Goal: Task Accomplishment & Management: Use online tool/utility

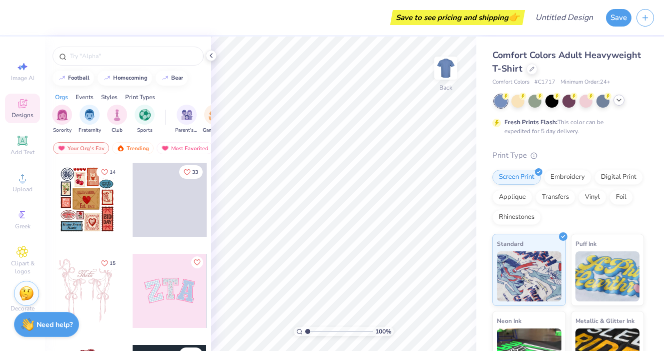
click at [617, 102] on icon at bounding box center [619, 100] width 8 height 8
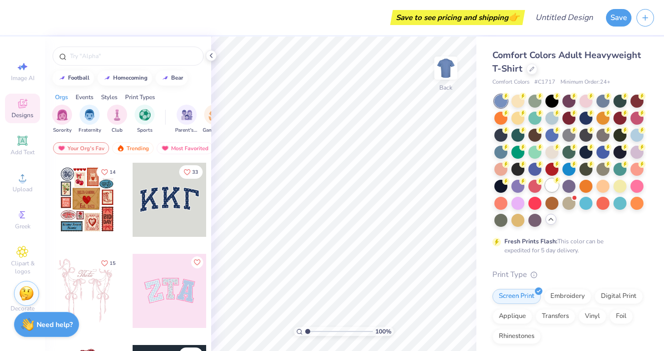
click at [551, 187] on div at bounding box center [551, 185] width 13 height 13
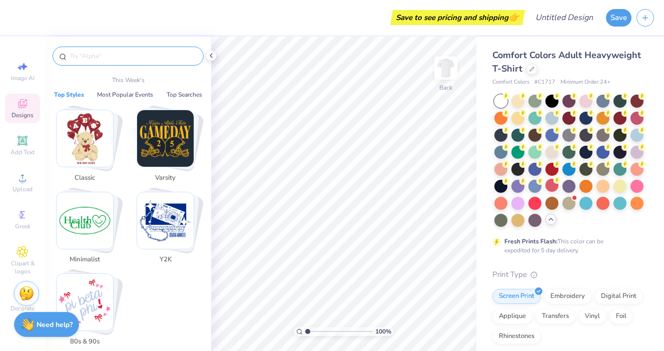
click at [106, 53] on input "text" at bounding box center [133, 56] width 128 height 10
click at [21, 257] on icon at bounding box center [23, 252] width 12 height 12
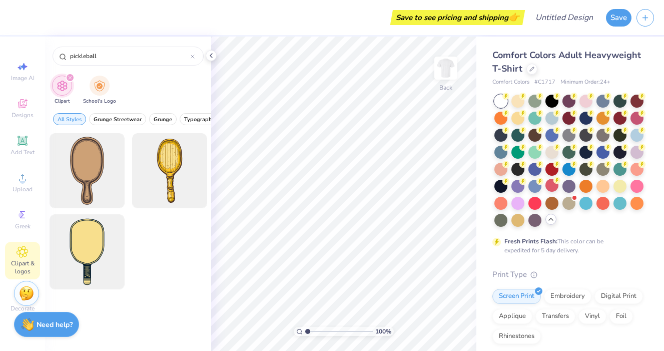
type input "pickleball"
click at [25, 181] on circle at bounding box center [23, 181] width 6 height 6
click at [21, 182] on circle at bounding box center [23, 181] width 6 height 6
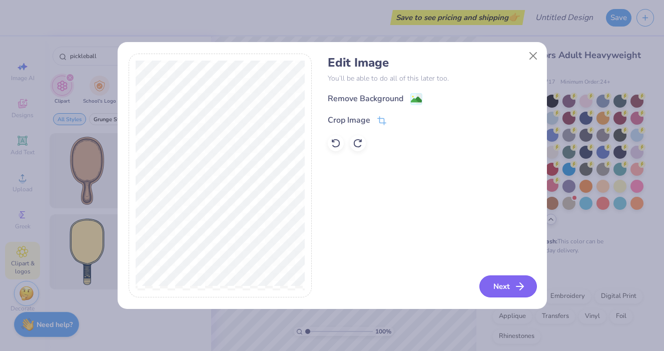
click at [519, 291] on icon "button" at bounding box center [520, 286] width 12 height 12
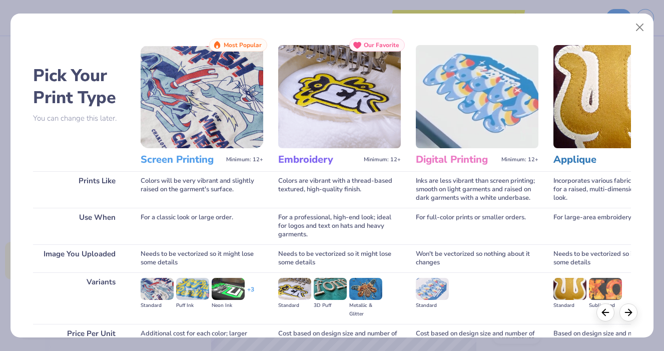
click at [194, 116] on img at bounding box center [202, 96] width 123 height 103
click at [193, 156] on h3 "Screen Printing" at bounding box center [182, 159] width 82 height 13
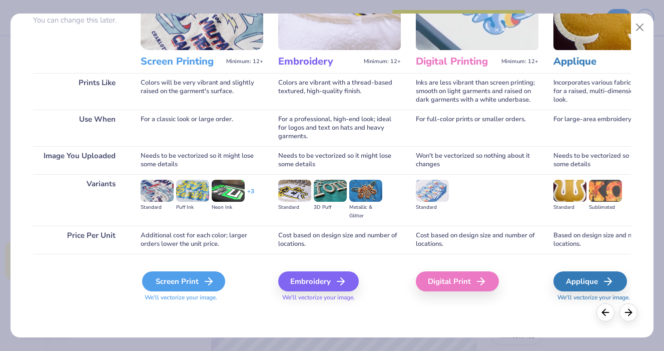
click at [183, 272] on div "Screen Print" at bounding box center [183, 281] width 83 height 20
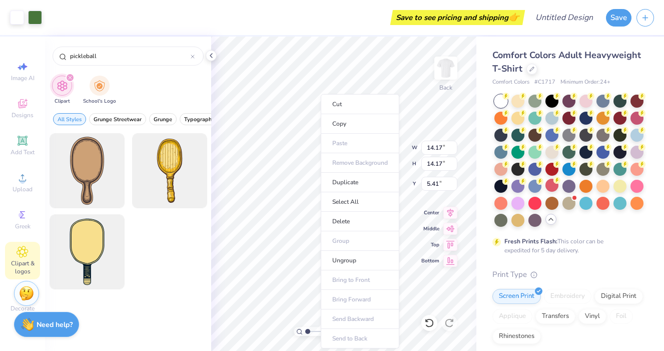
click at [336, 162] on ul "Cut Copy Paste Remove Background Duplicate Select All Delete Group Ungroup Brin…" at bounding box center [360, 221] width 79 height 254
click at [356, 161] on ul "Cut Copy Paste Remove Background Duplicate Select All Delete Group Ungroup Brin…" at bounding box center [360, 221] width 79 height 254
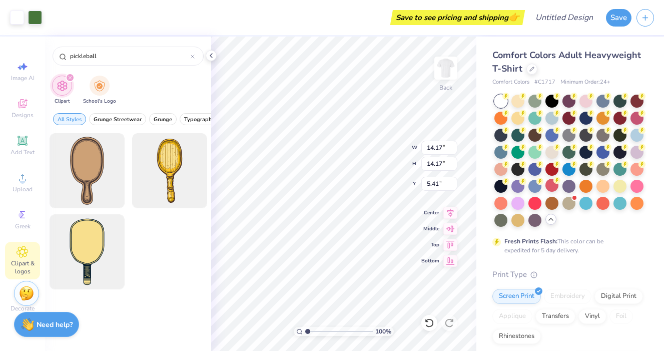
type input "11.76"
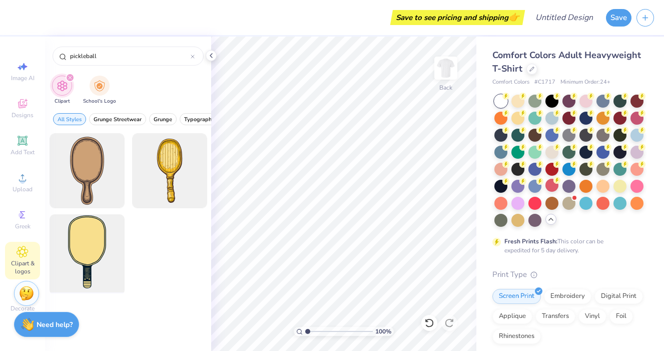
click at [97, 247] on div at bounding box center [87, 252] width 83 height 83
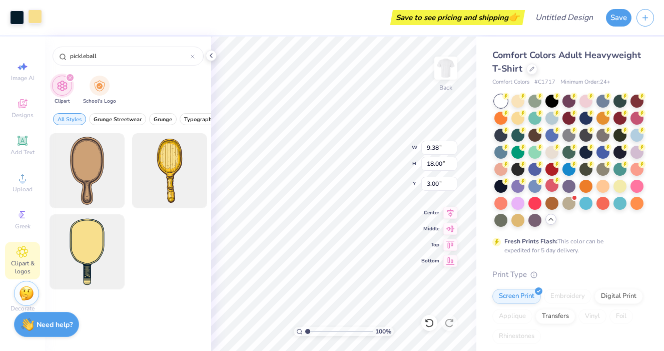
click at [38, 13] on div at bounding box center [35, 17] width 14 height 14
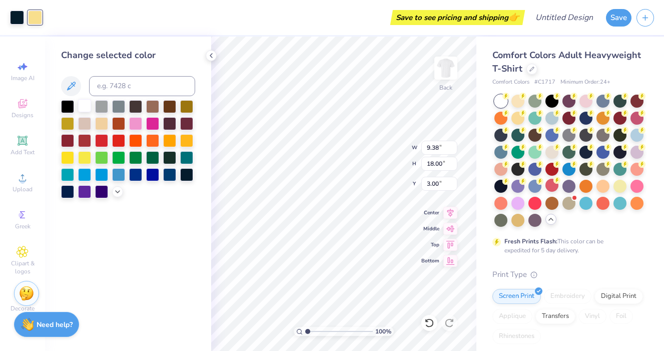
click at [87, 104] on div at bounding box center [84, 105] width 13 height 13
click at [22, 20] on div at bounding box center [17, 17] width 14 height 14
click at [74, 87] on icon at bounding box center [71, 86] width 12 height 12
click at [88, 106] on div at bounding box center [84, 105] width 13 height 13
click at [428, 323] on icon at bounding box center [429, 323] width 10 height 10
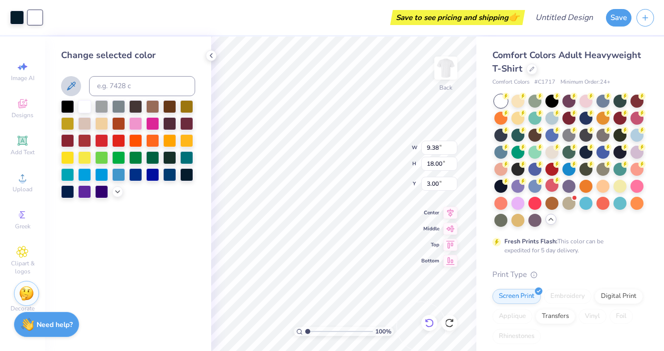
click at [428, 323] on icon at bounding box center [429, 323] width 10 height 10
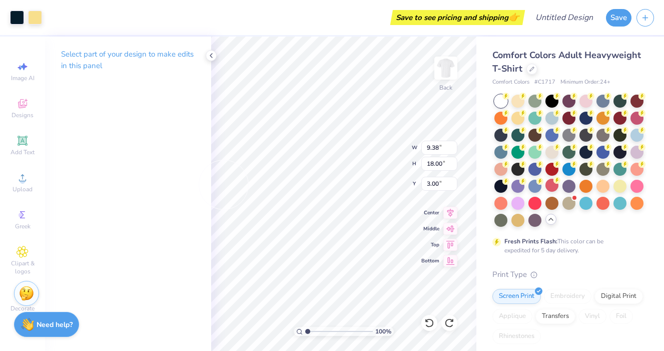
click at [45, 14] on div "Art colors Save to see pricing and shipping 👉 Design Title Save" at bounding box center [332, 17] width 664 height 35
click at [37, 14] on div at bounding box center [35, 17] width 14 height 14
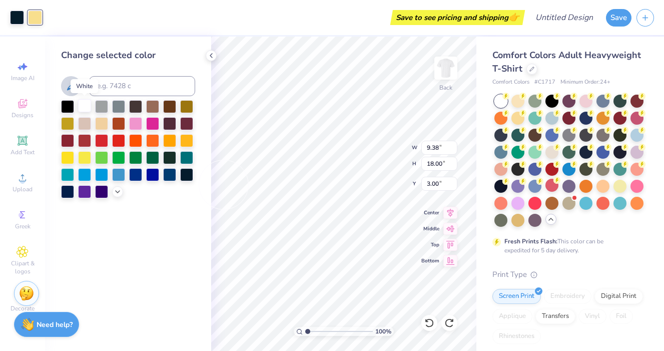
click at [86, 102] on div at bounding box center [84, 105] width 13 height 13
click at [22, 20] on div at bounding box center [17, 17] width 14 height 14
click at [139, 155] on div at bounding box center [135, 156] width 13 height 13
click at [153, 155] on div at bounding box center [152, 156] width 13 height 13
type input "0.93"
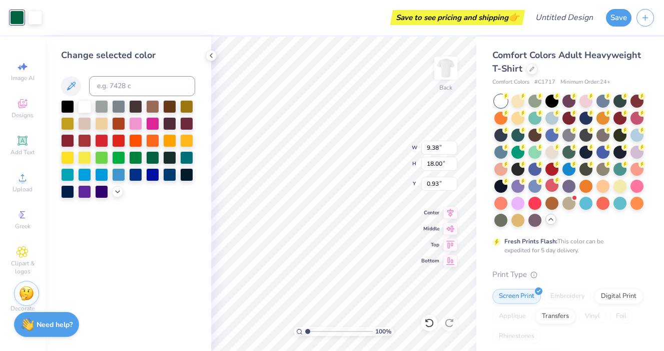
type input "2.62"
type input "5.04"
type input "2.62"
type input "5.21"
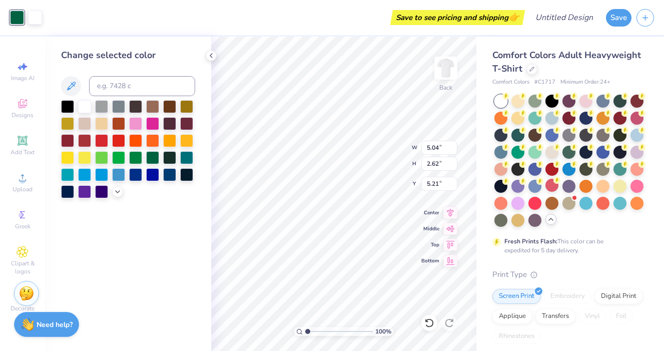
type input "10.47"
type input "5.46"
type input "4.28"
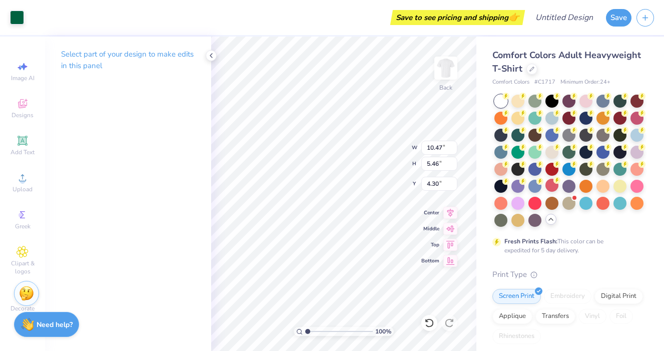
type input "10.47"
type input "5.46"
type input "4.30"
type input "7.12"
type input "5.28"
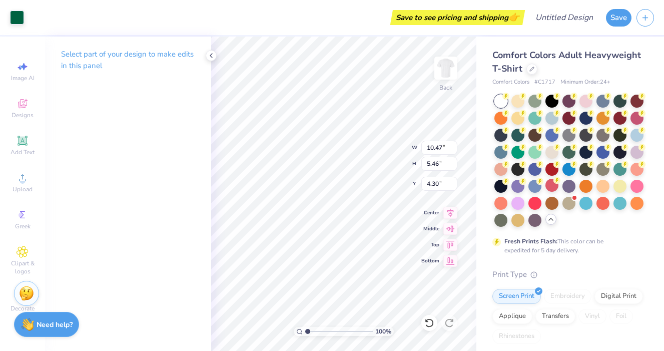
type input "4.39"
type input "10.47"
type input "5.46"
type input "4.30"
click at [120, 151] on div "Select part of your design to make edits in this panel" at bounding box center [128, 194] width 166 height 314
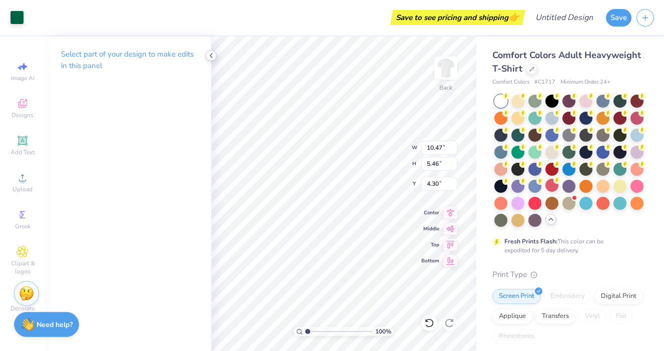
click at [212, 50] on div at bounding box center [211, 55] width 11 height 11
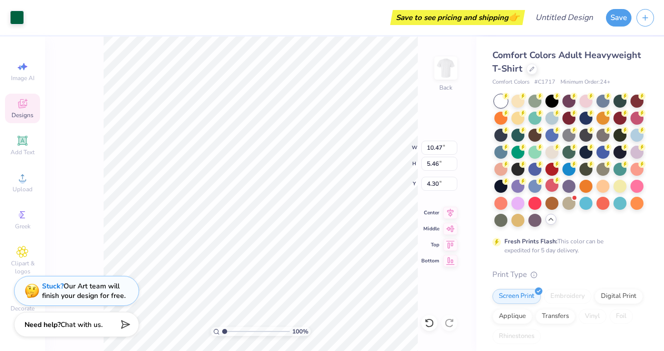
click at [12, 107] on div "Designs" at bounding box center [22, 109] width 35 height 30
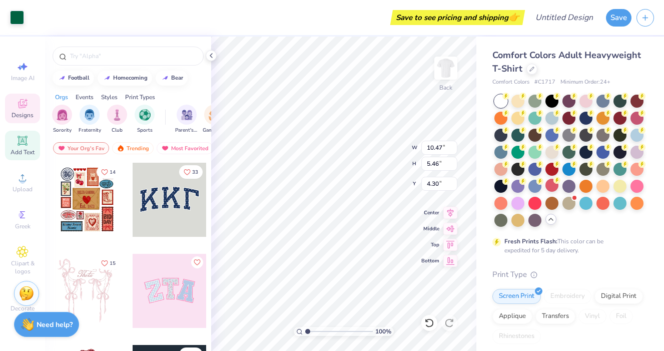
click at [28, 149] on span "Add Text" at bounding box center [23, 152] width 24 height 8
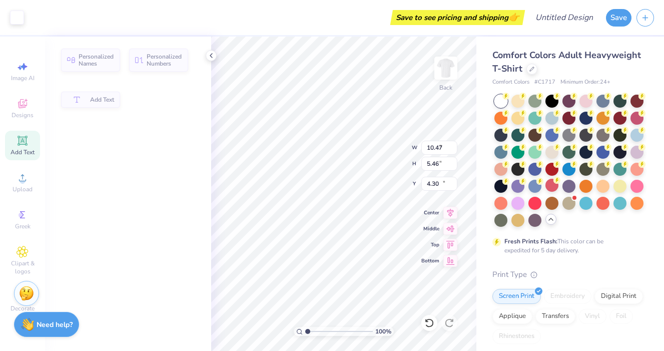
type input "5.59"
type input "1.62"
type input "11.69"
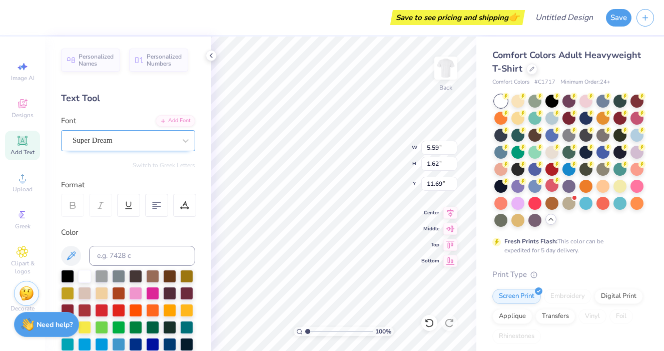
click at [131, 134] on div at bounding box center [124, 141] width 103 height 14
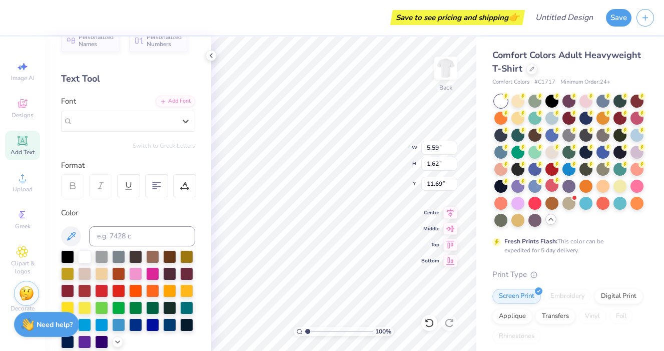
scroll to position [19, 0]
click at [148, 94] on div "Personalized Names Personalized Numbers Text Tool Add Font Font option Super Dr…" at bounding box center [128, 194] width 166 height 314
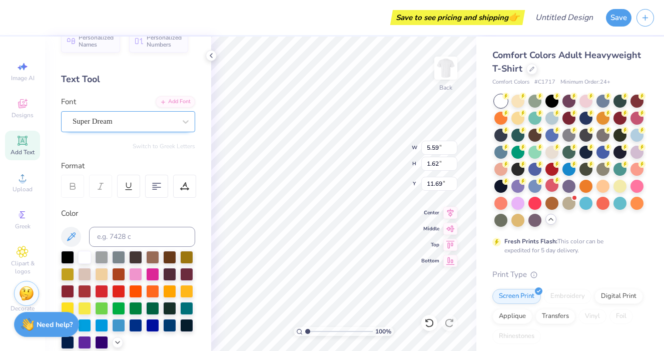
click at [146, 122] on div "Super Dream" at bounding box center [124, 122] width 105 height 16
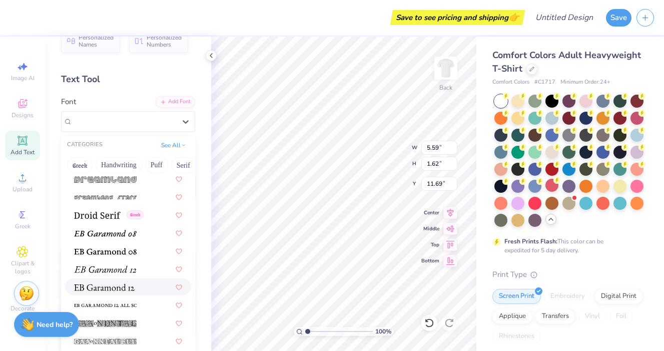
scroll to position [1770, 0]
click at [138, 252] on div at bounding box center [128, 249] width 108 height 11
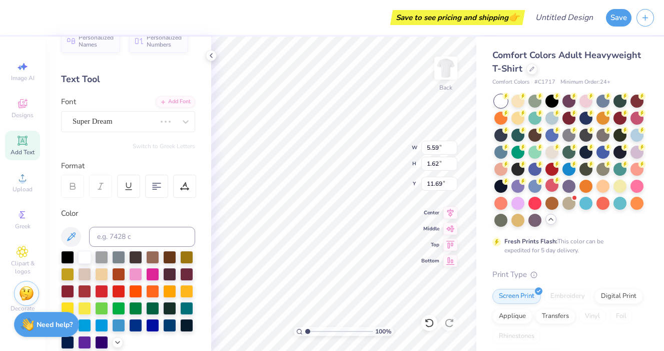
type input "5.44"
type input "1.43"
type input "11.79"
click at [158, 306] on div at bounding box center [152, 307] width 13 height 13
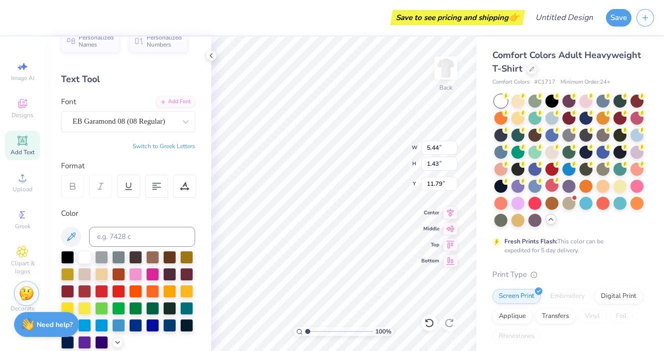
type textarea "THETA PICKLEBALL"
